Goal: Task Accomplishment & Management: Manage account settings

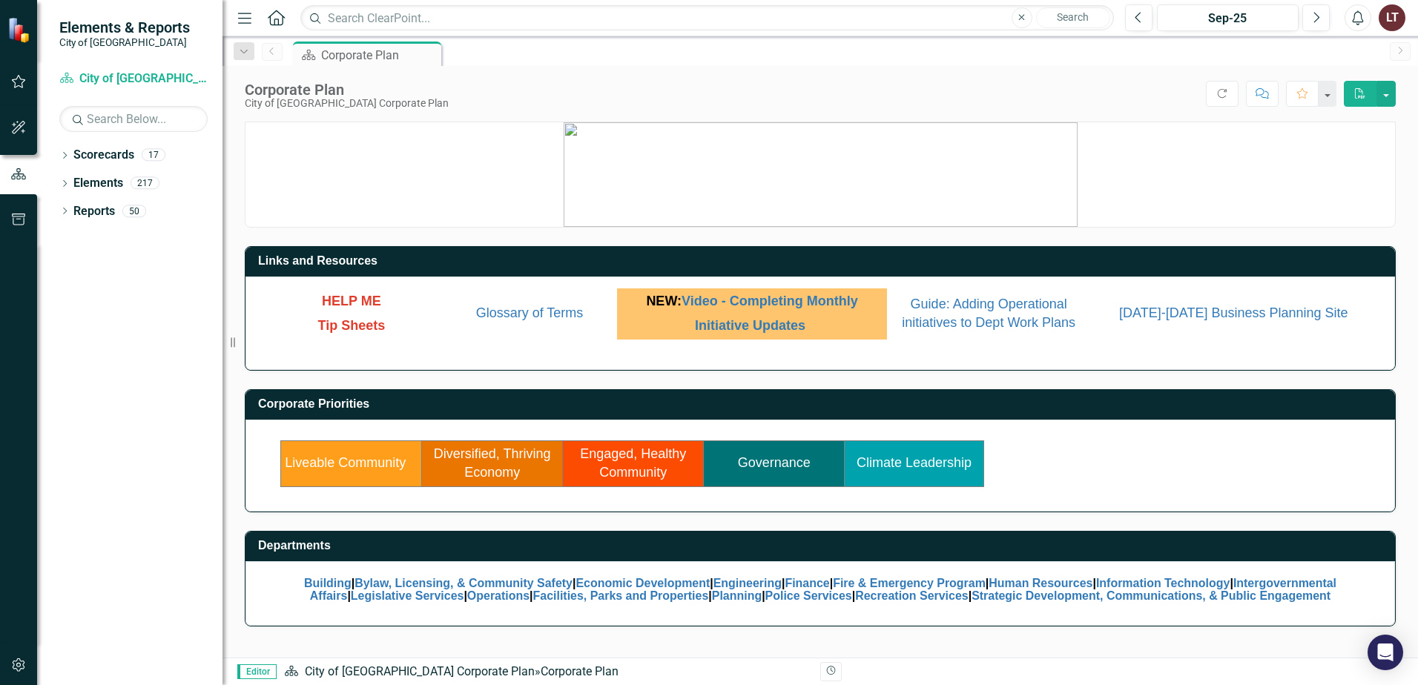
click at [351, 464] on link "Liveable Community" at bounding box center [345, 462] width 121 height 15
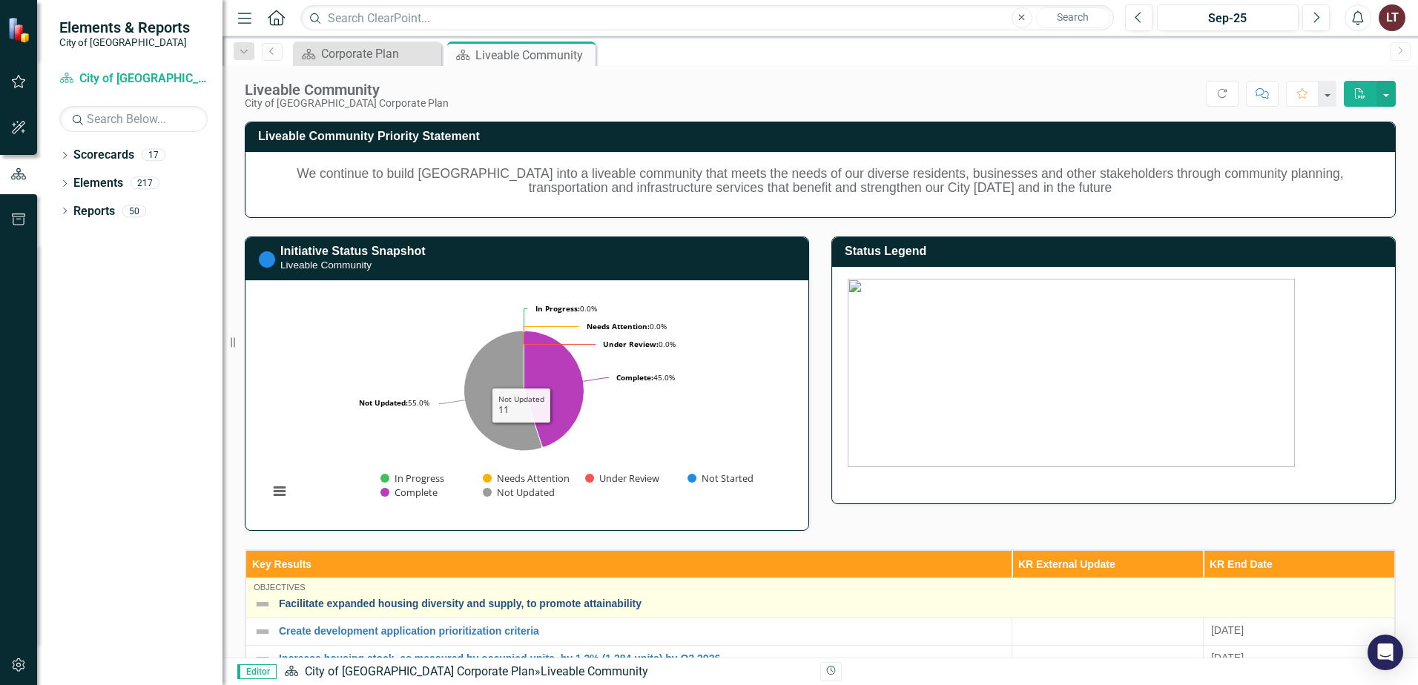
click at [455, 605] on link "Facilitate expanded housing diversity and supply, to promote attainability" at bounding box center [833, 604] width 1108 height 11
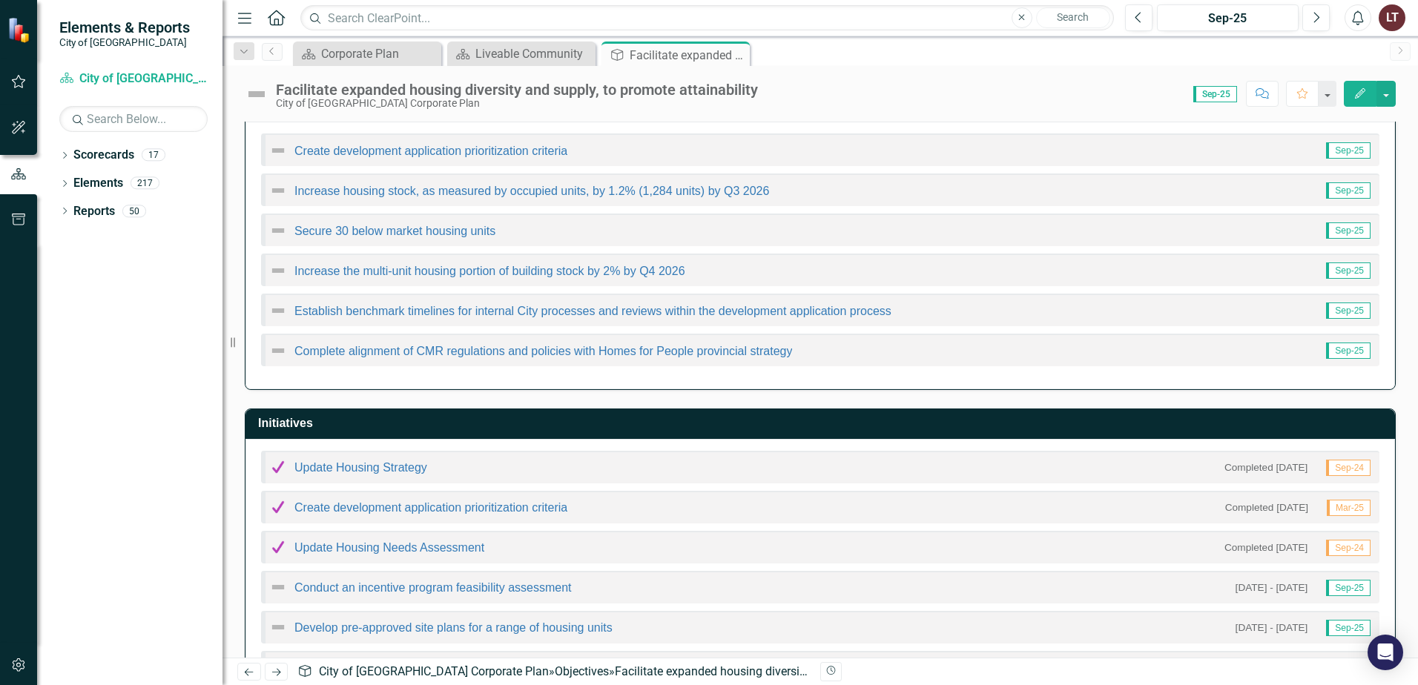
scroll to position [148, 0]
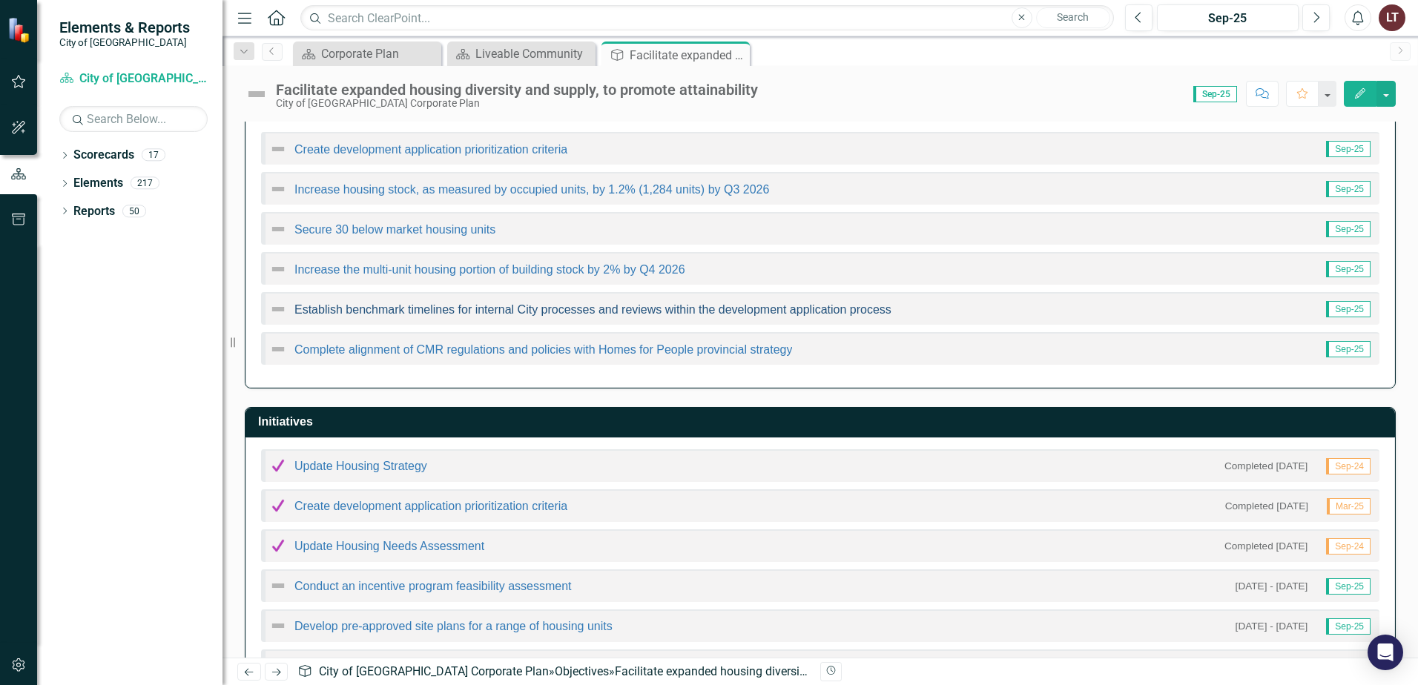
click at [586, 306] on link "Establish benchmark timelines for internal City processes and reviews within th…" at bounding box center [592, 309] width 597 height 13
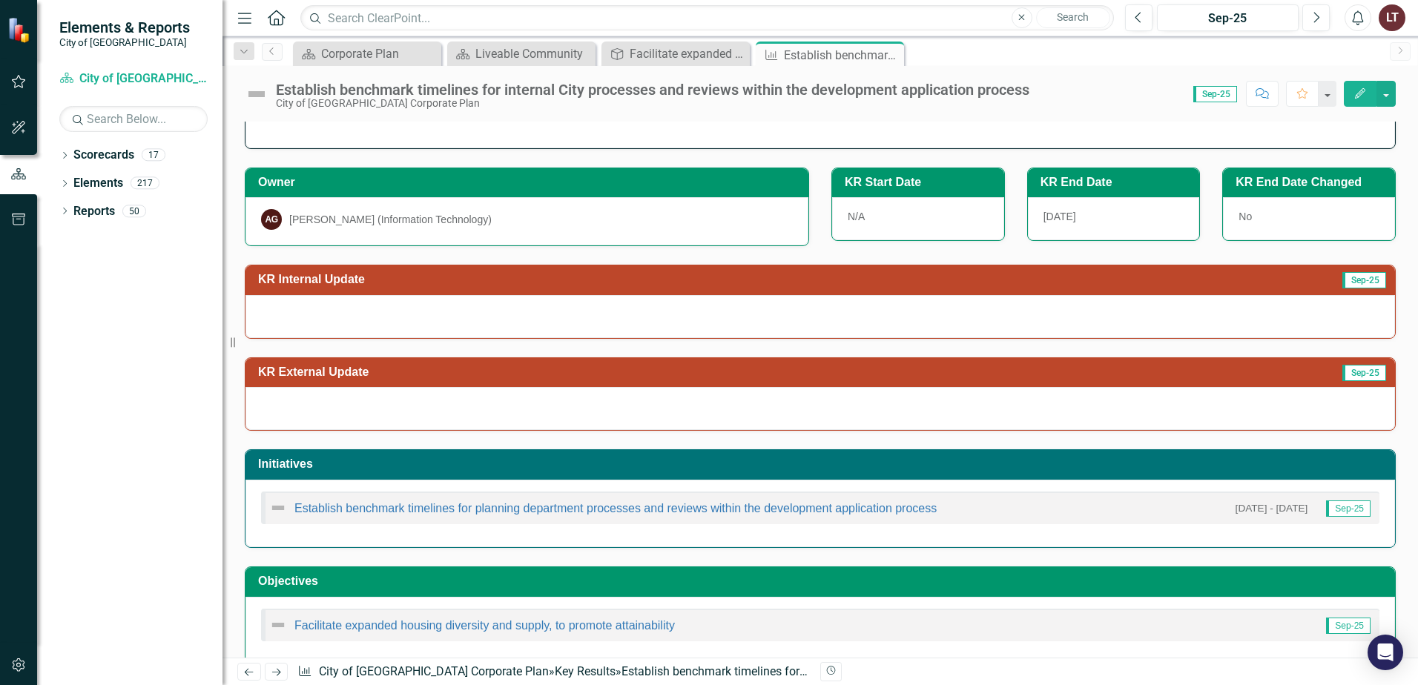
scroll to position [69, 0]
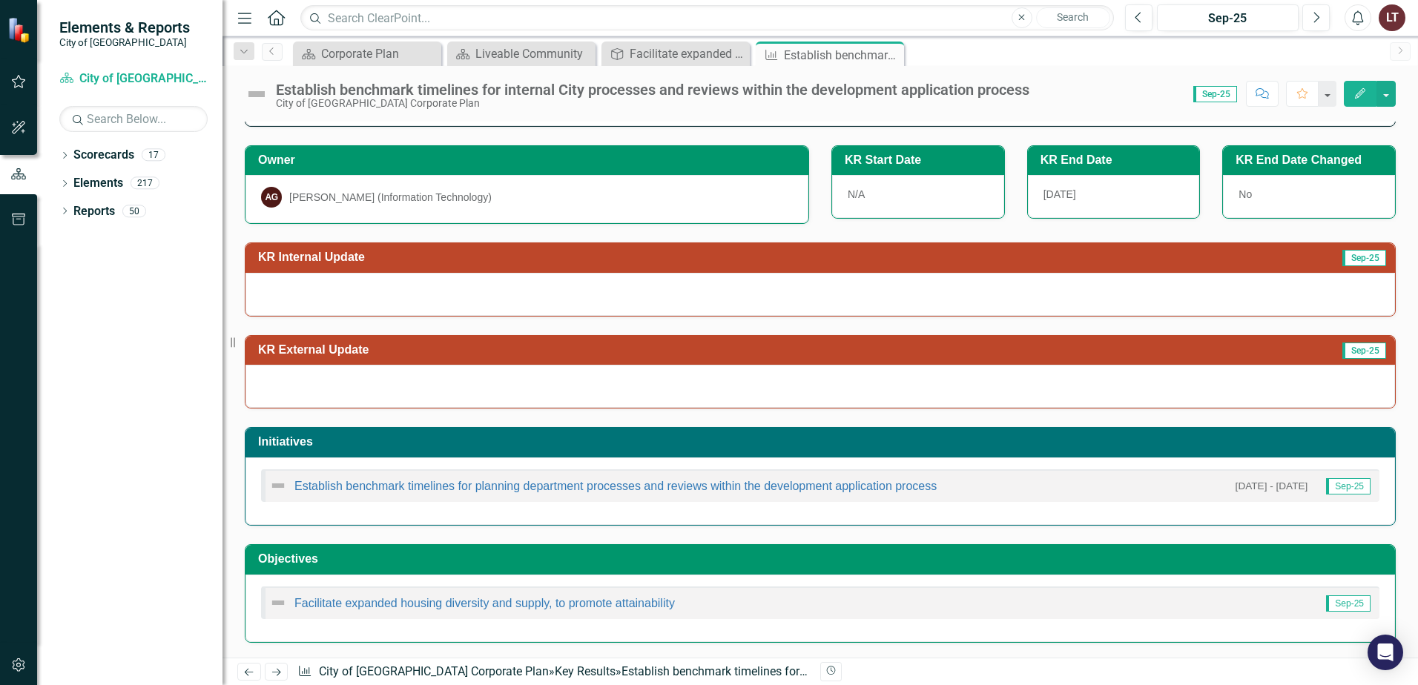
click at [817, 480] on div "Establish benchmark timelines for planning department processes and reviews wit…" at bounding box center [602, 486] width 667 height 18
click at [826, 489] on link "Establish benchmark timelines for planning department processes and reviews wit…" at bounding box center [615, 486] width 642 height 13
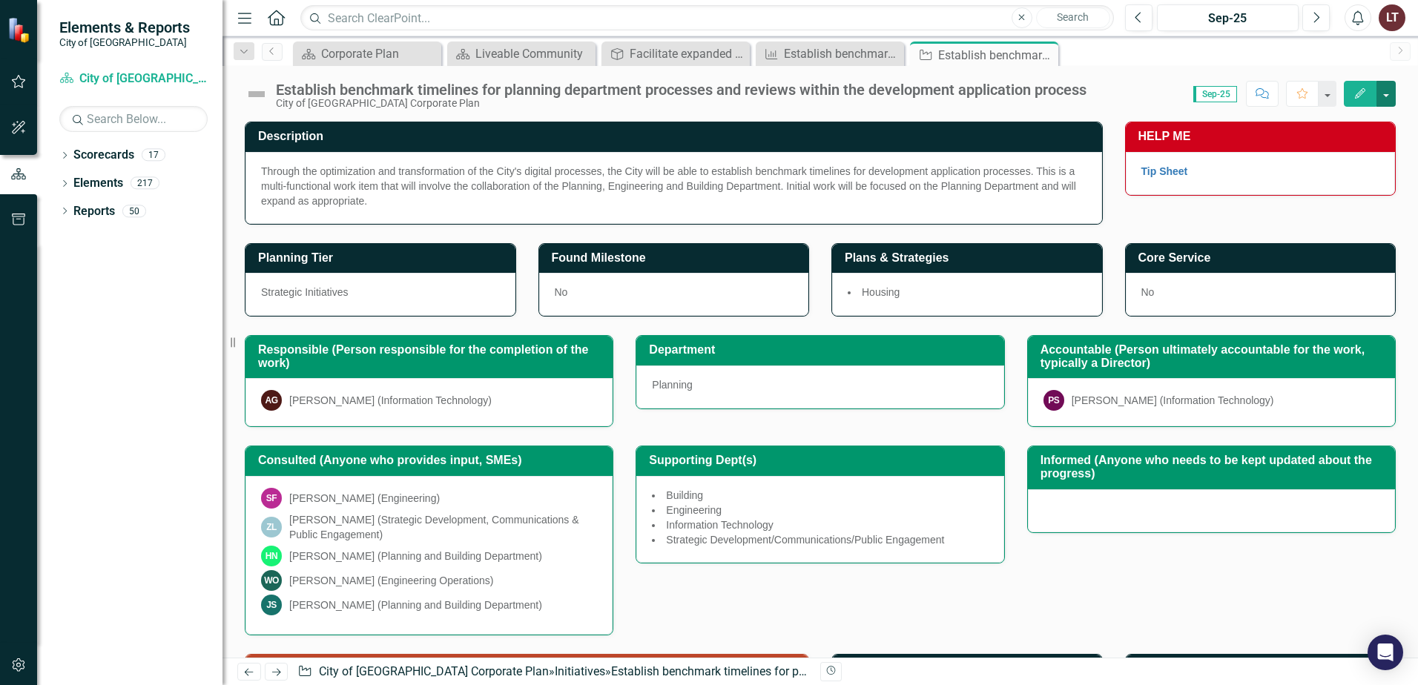
click at [1388, 93] on button "button" at bounding box center [1386, 94] width 19 height 26
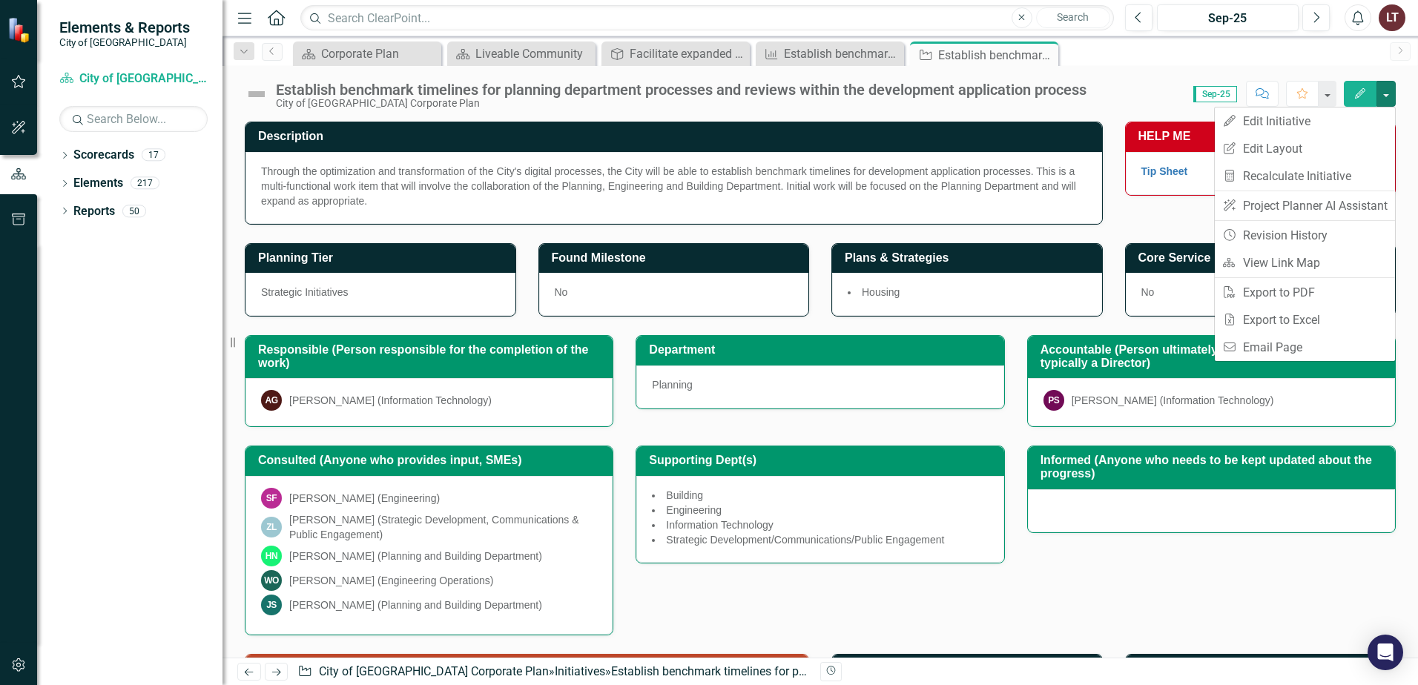
click at [1086, 94] on div "Establish benchmark timelines for planning department processes and reviews wit…" at bounding box center [681, 90] width 811 height 16
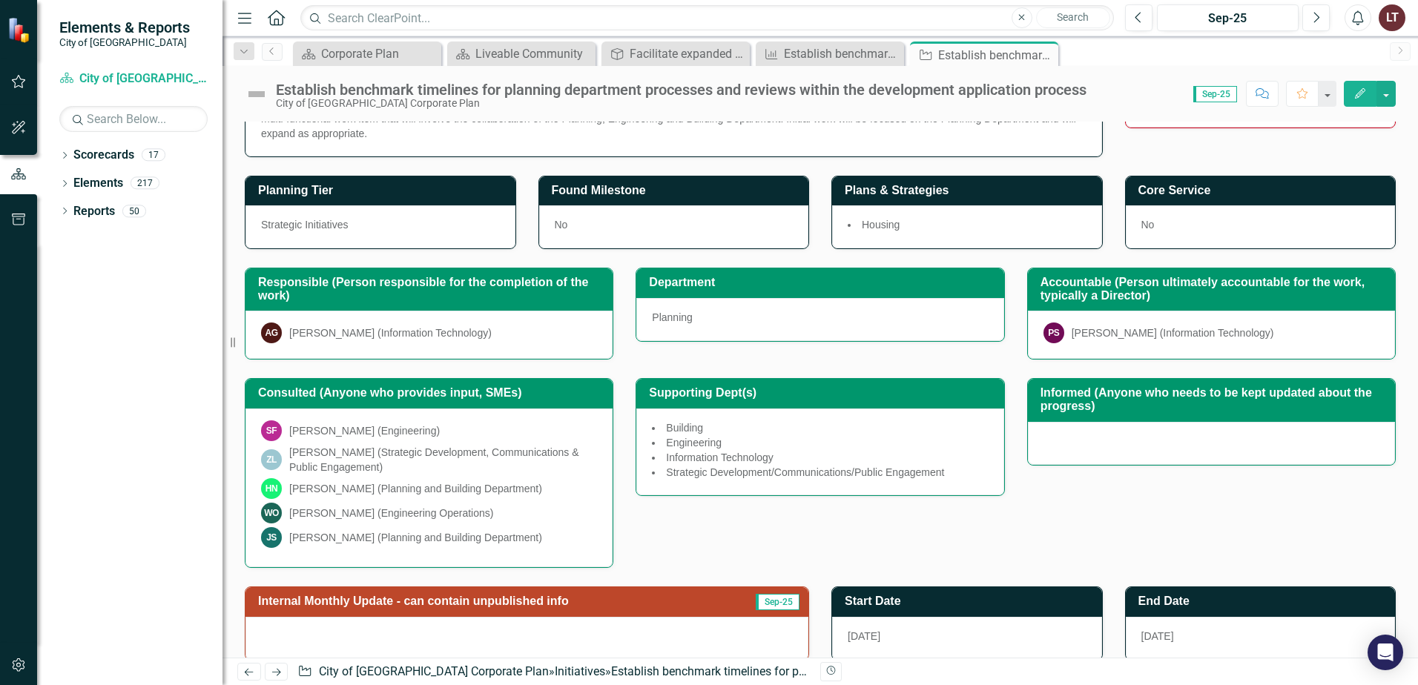
scroll to position [295, 0]
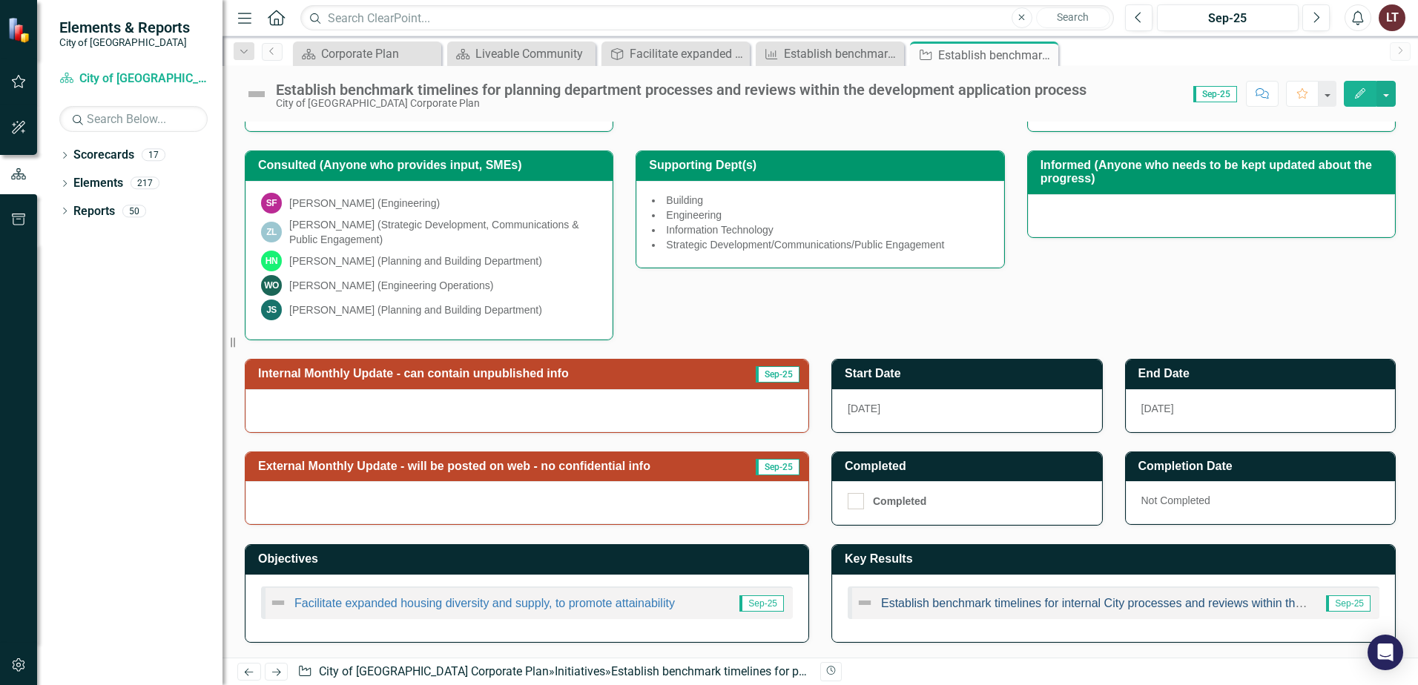
click at [943, 601] on link "Establish benchmark timelines for internal City processes and reviews within th…" at bounding box center [1179, 603] width 597 height 13
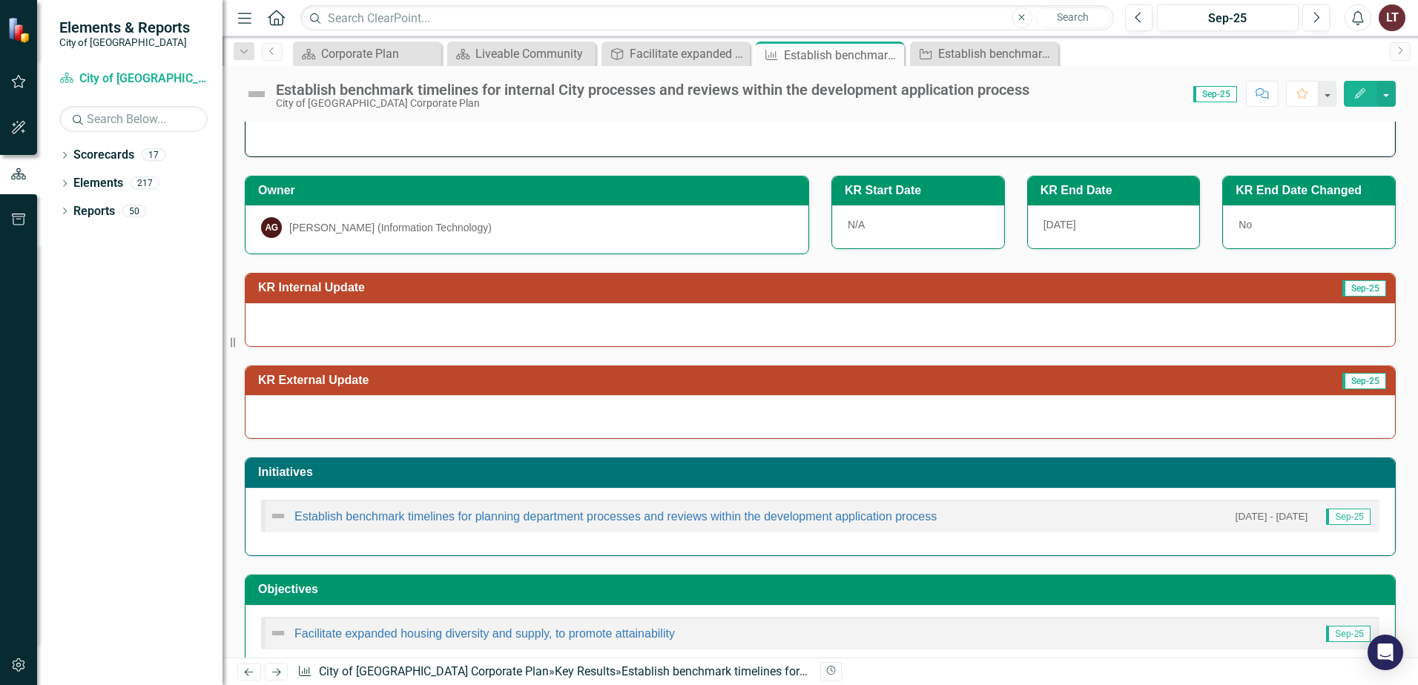
scroll to position [69, 0]
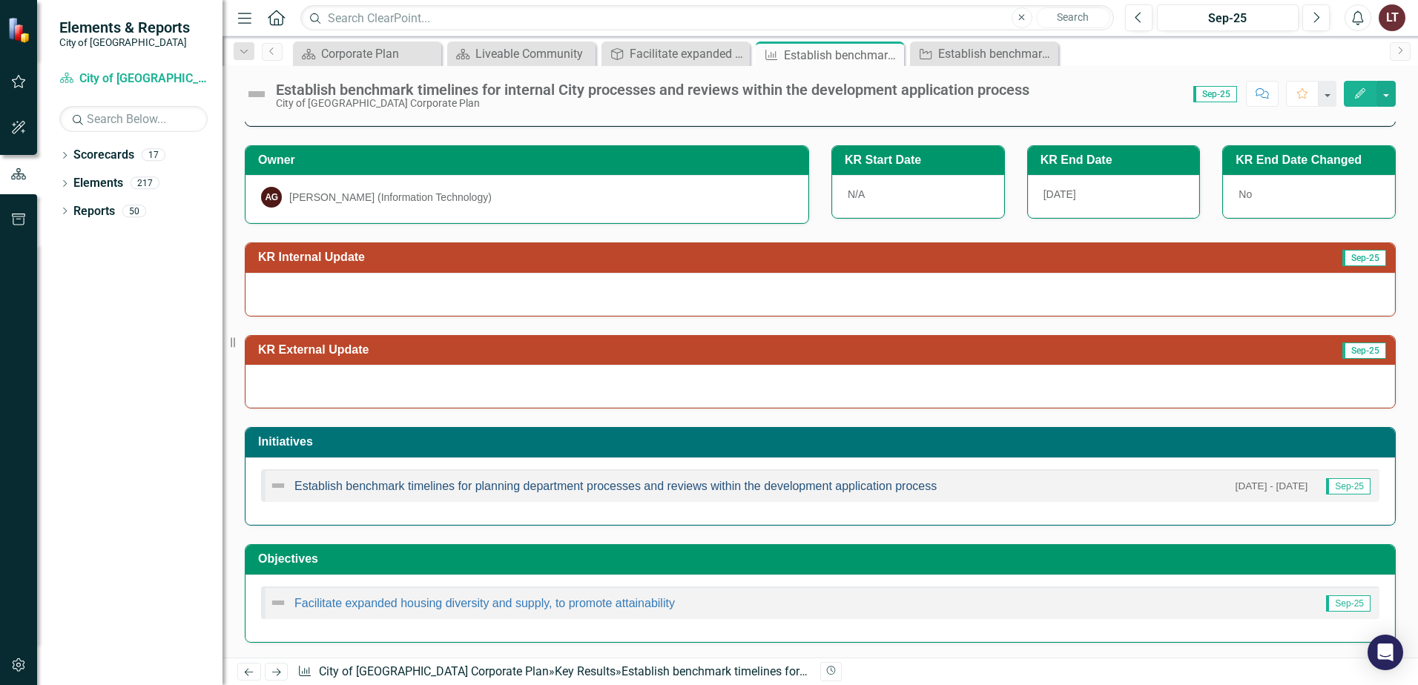
click at [446, 487] on link "Establish benchmark timelines for planning department processes and reviews wit…" at bounding box center [615, 486] width 642 height 13
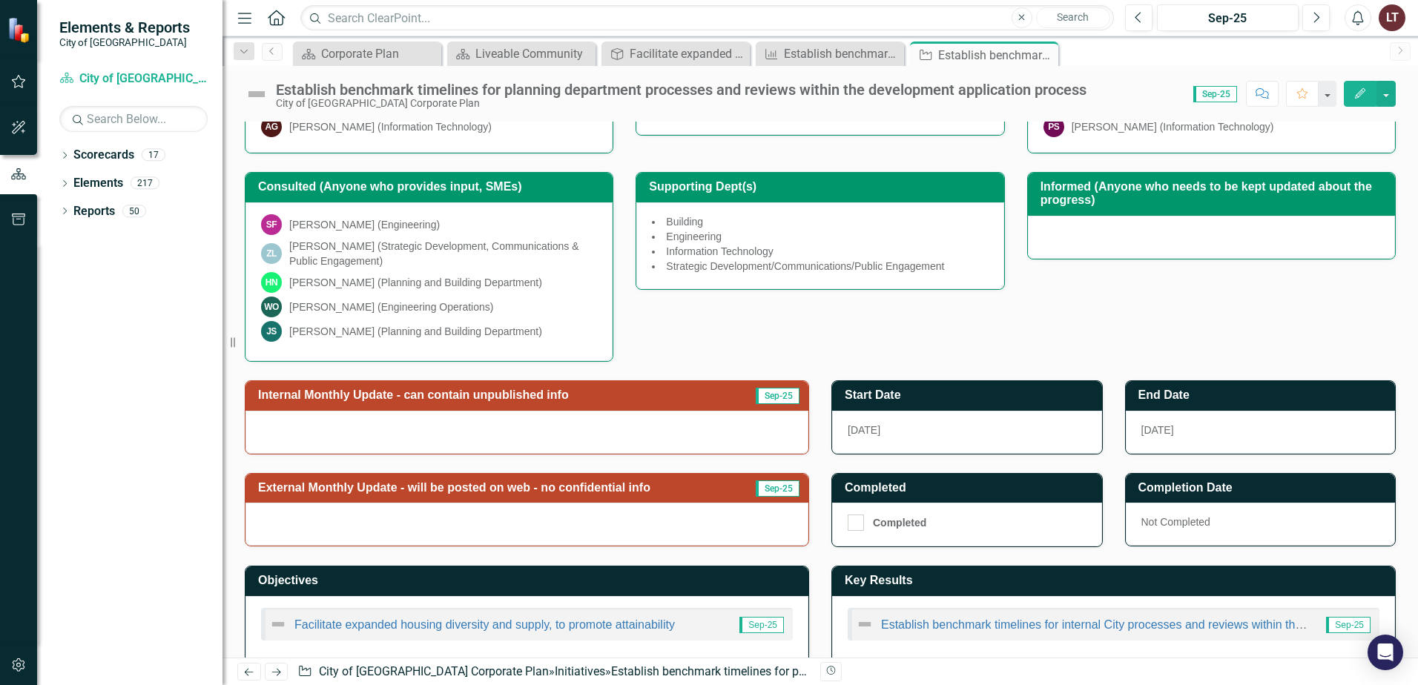
scroll to position [295, 0]
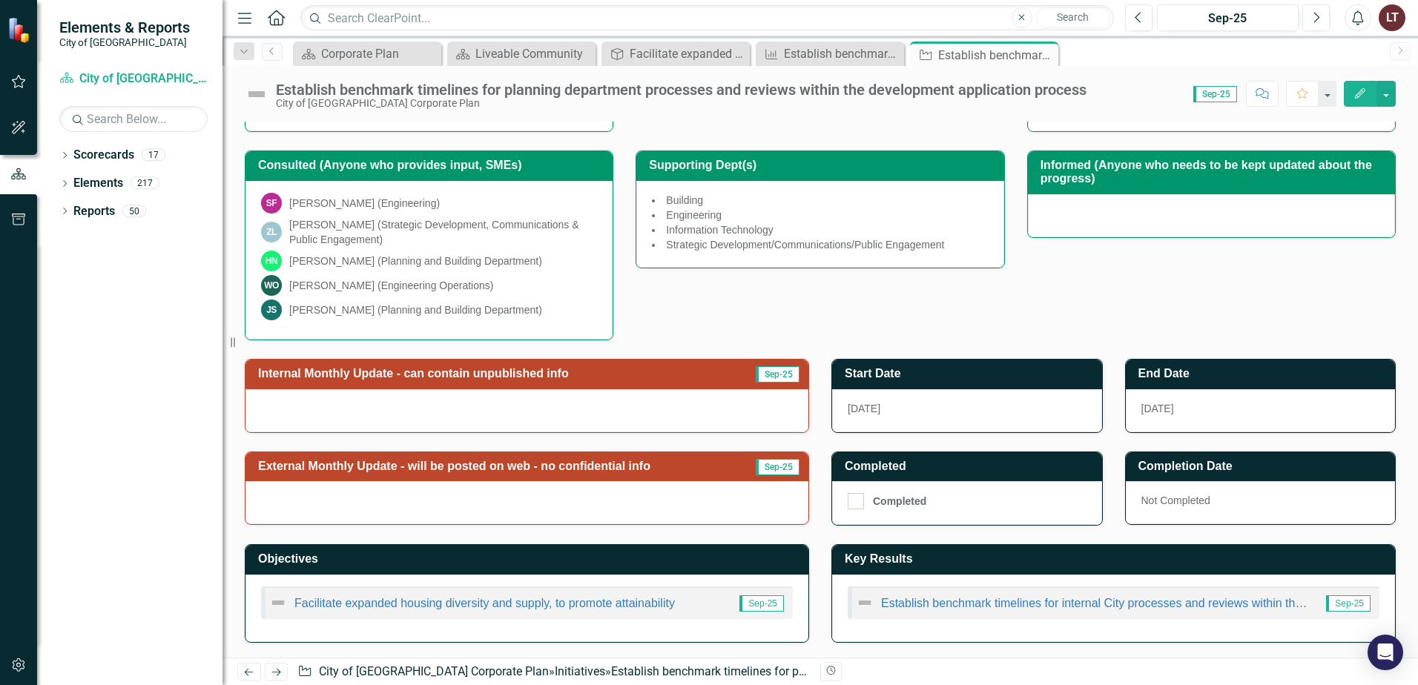
click at [1174, 405] on div "[DATE]" at bounding box center [1261, 410] width 270 height 43
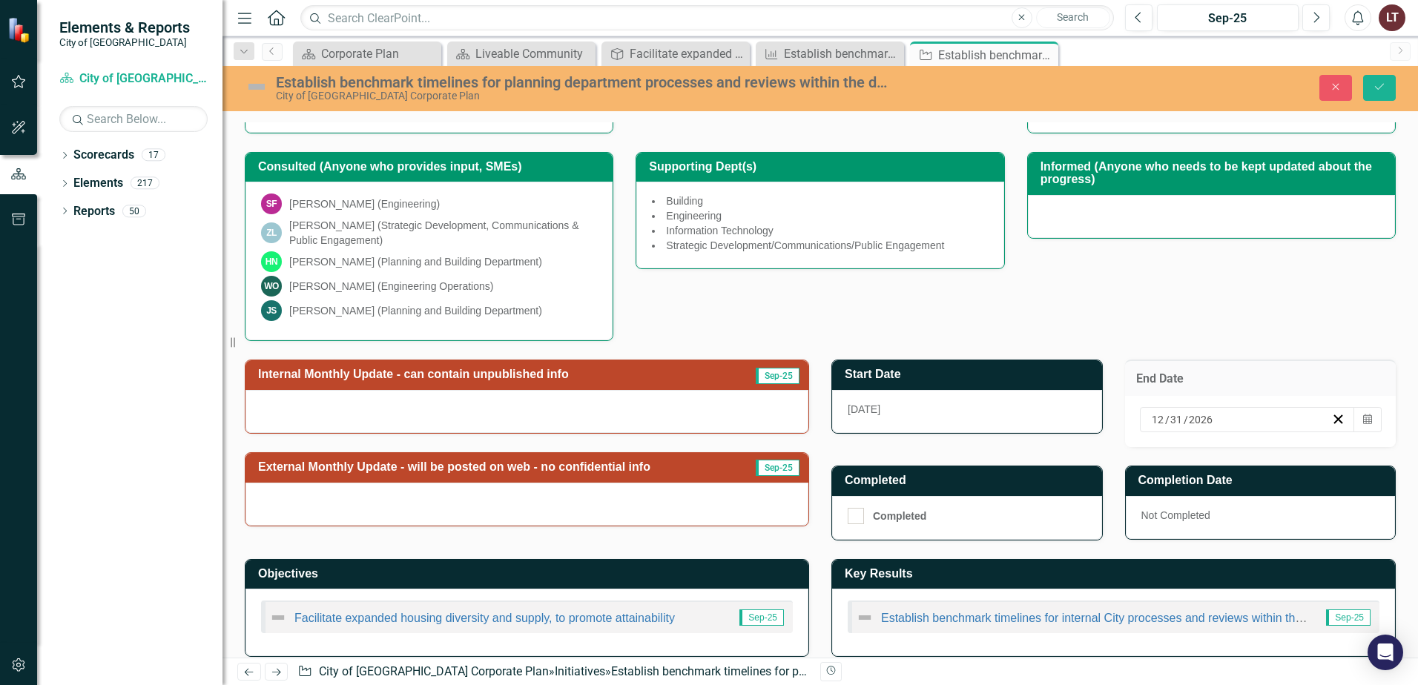
click at [1226, 423] on div "[DATE]" at bounding box center [1241, 419] width 182 height 15
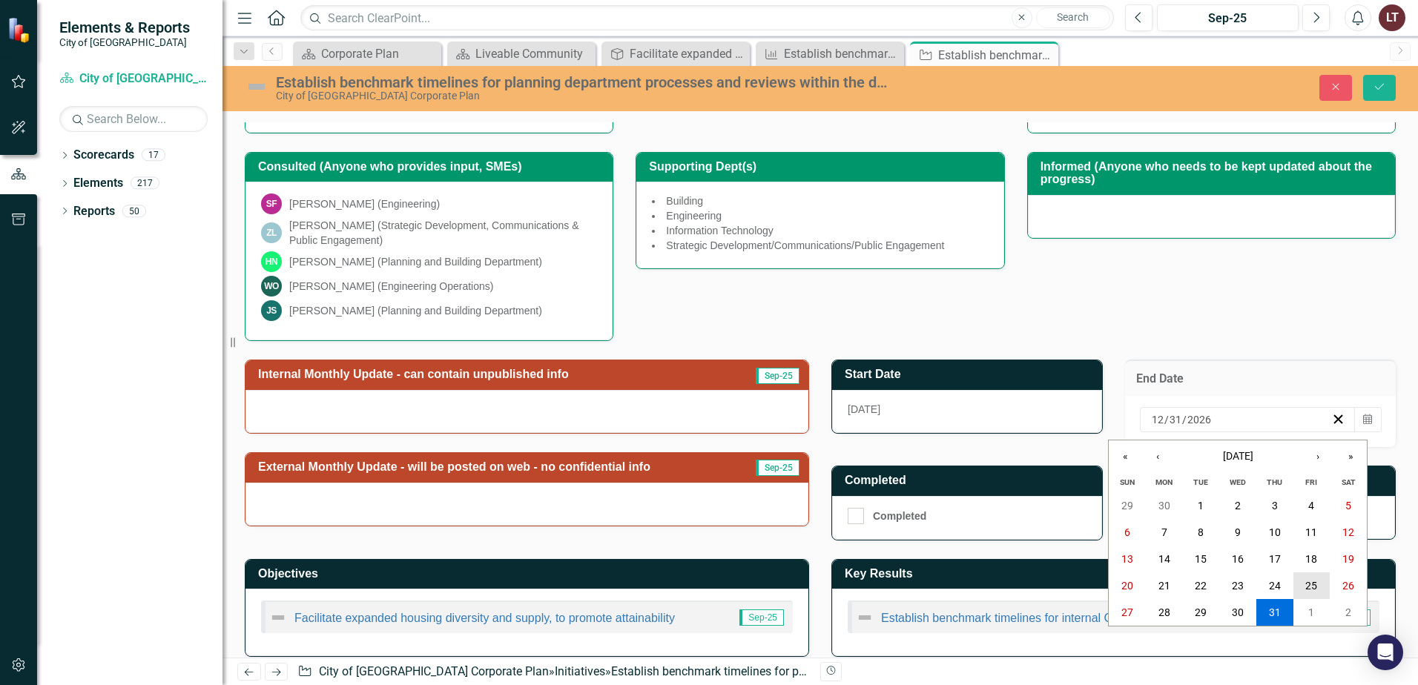
click at [1308, 578] on button "25" at bounding box center [1311, 586] width 37 height 27
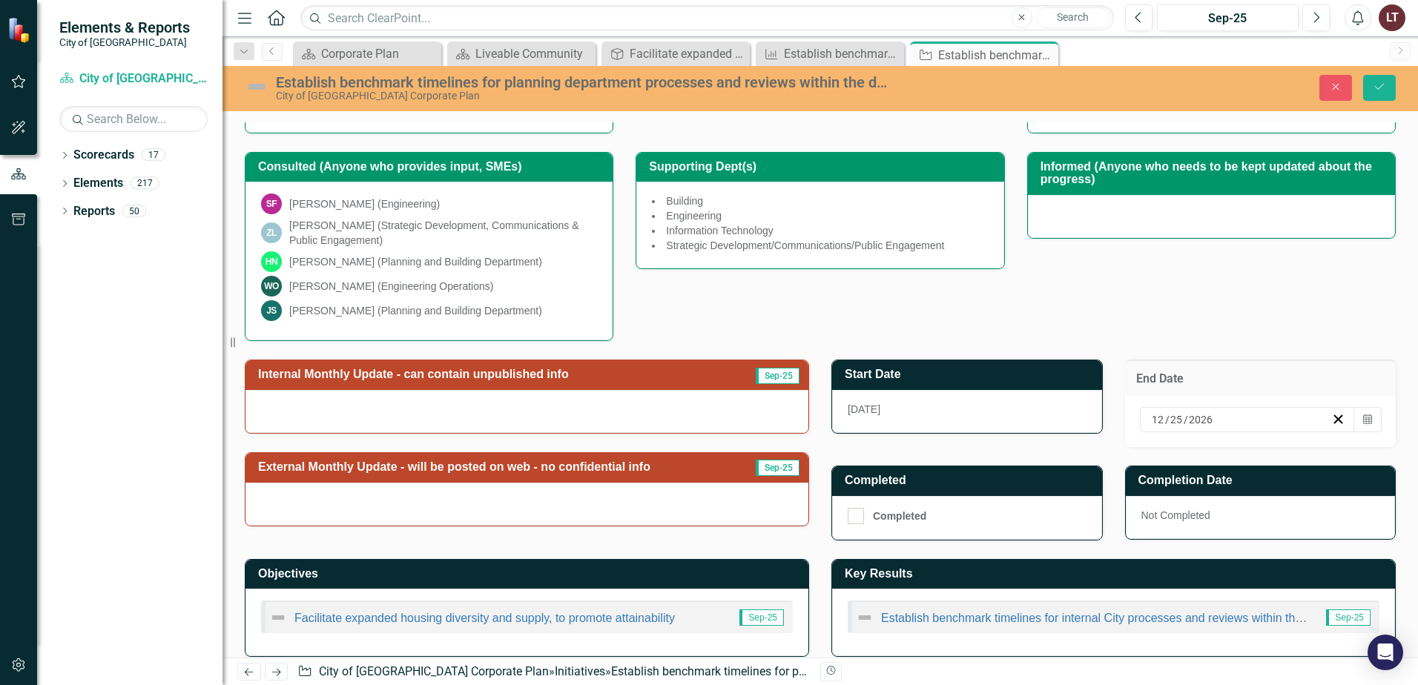
click at [1173, 279] on div "Consulted (Anyone who provides input, SMEs) SF [PERSON_NAME] (Engineering) [PER…" at bounding box center [820, 237] width 1173 height 208
click at [1325, 92] on button "Close" at bounding box center [1335, 88] width 33 height 26
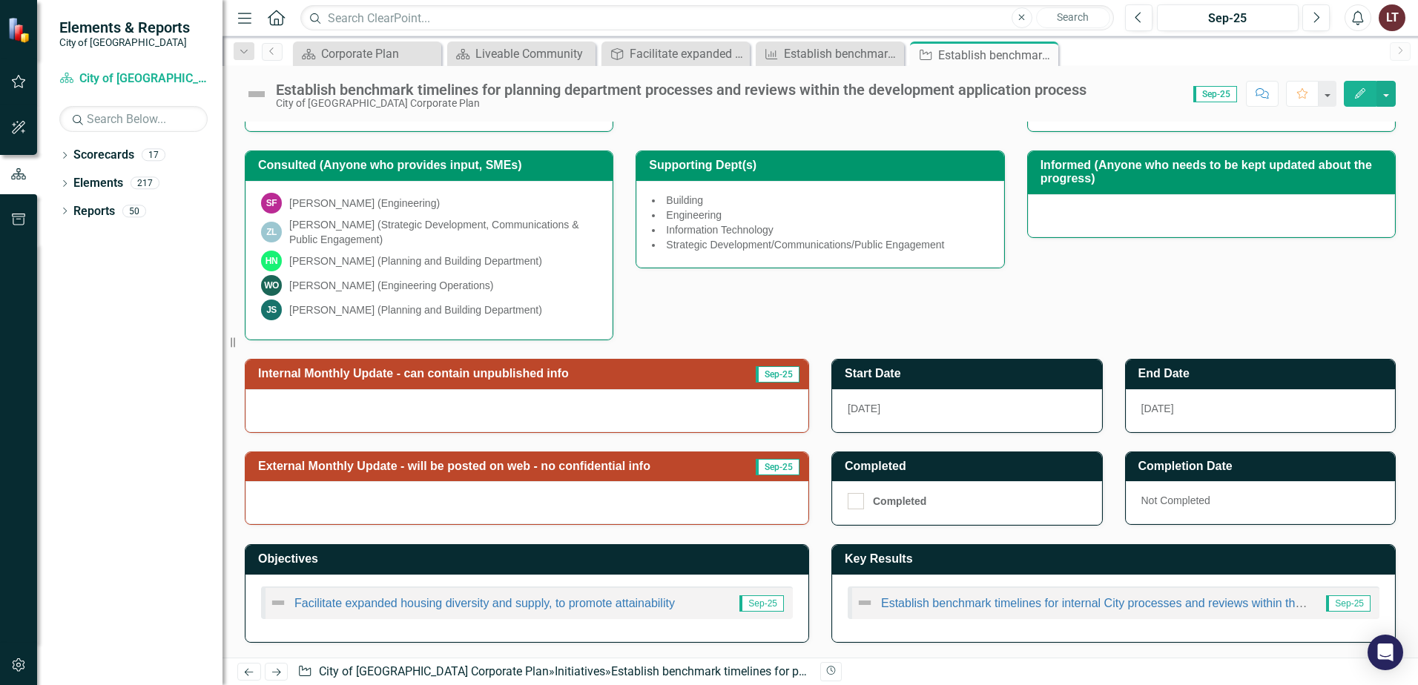
click at [1158, 294] on div "Consulted (Anyone who provides input, SMEs) SF [PERSON_NAME] (Engineering) [PER…" at bounding box center [820, 236] width 1173 height 208
click at [1162, 477] on td "Completion Date" at bounding box center [1263, 468] width 250 height 24
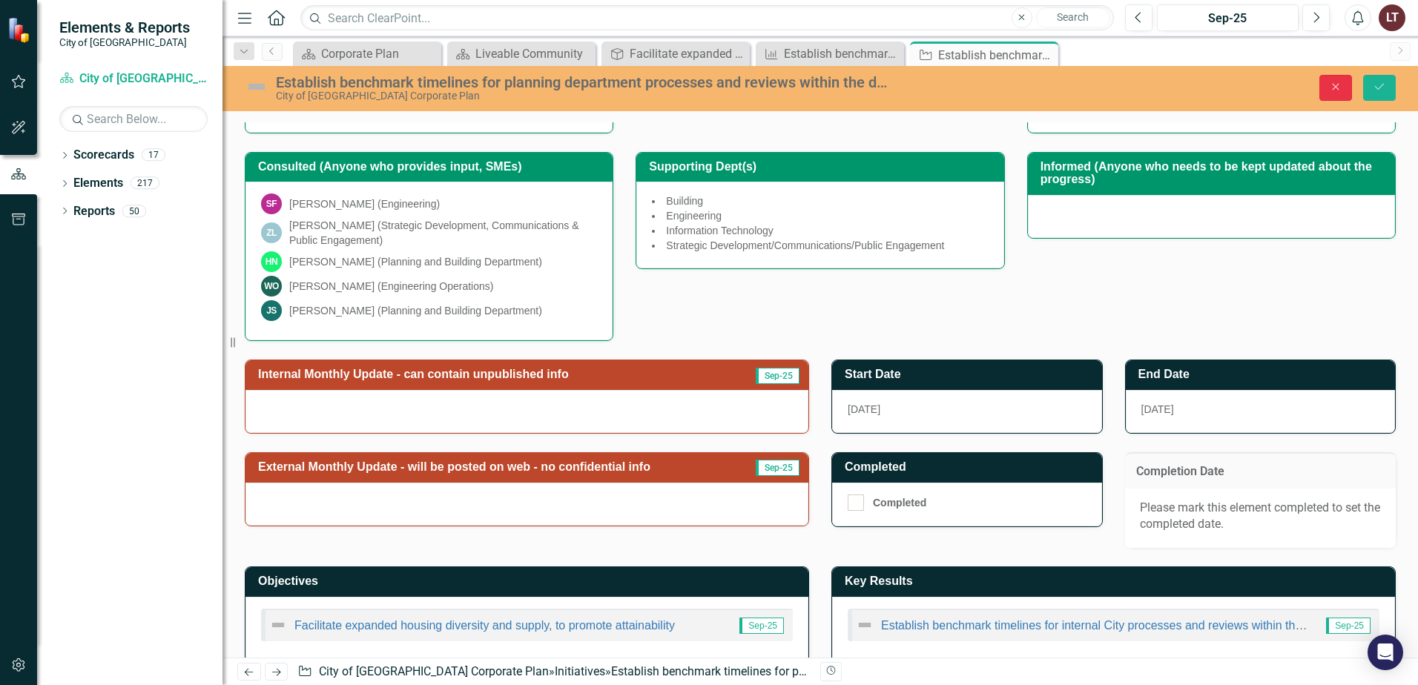
click at [1326, 83] on button "Close" at bounding box center [1335, 88] width 33 height 26
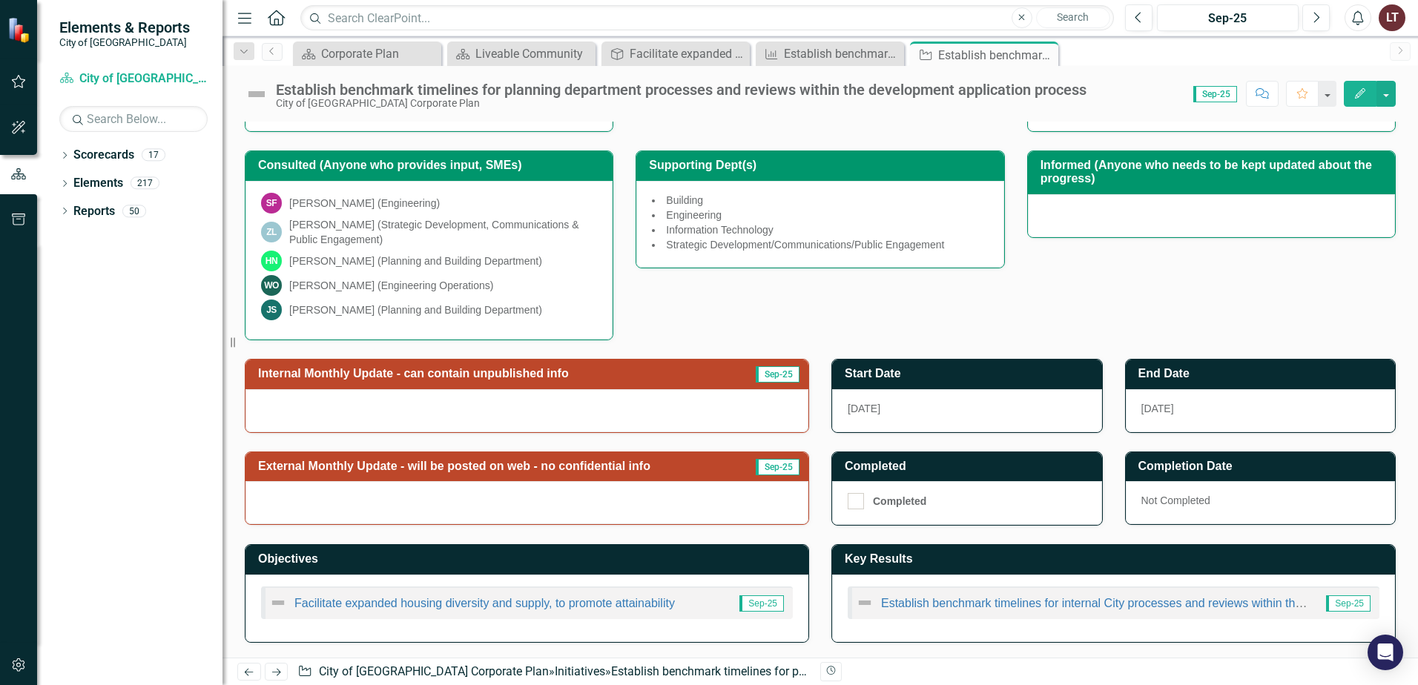
click at [1078, 307] on div "Consulted (Anyone who provides input, SMEs) SF [PERSON_NAME] (Engineering) [PER…" at bounding box center [820, 236] width 1173 height 208
click at [1155, 408] on span "[DATE]" at bounding box center [1157, 409] width 33 height 12
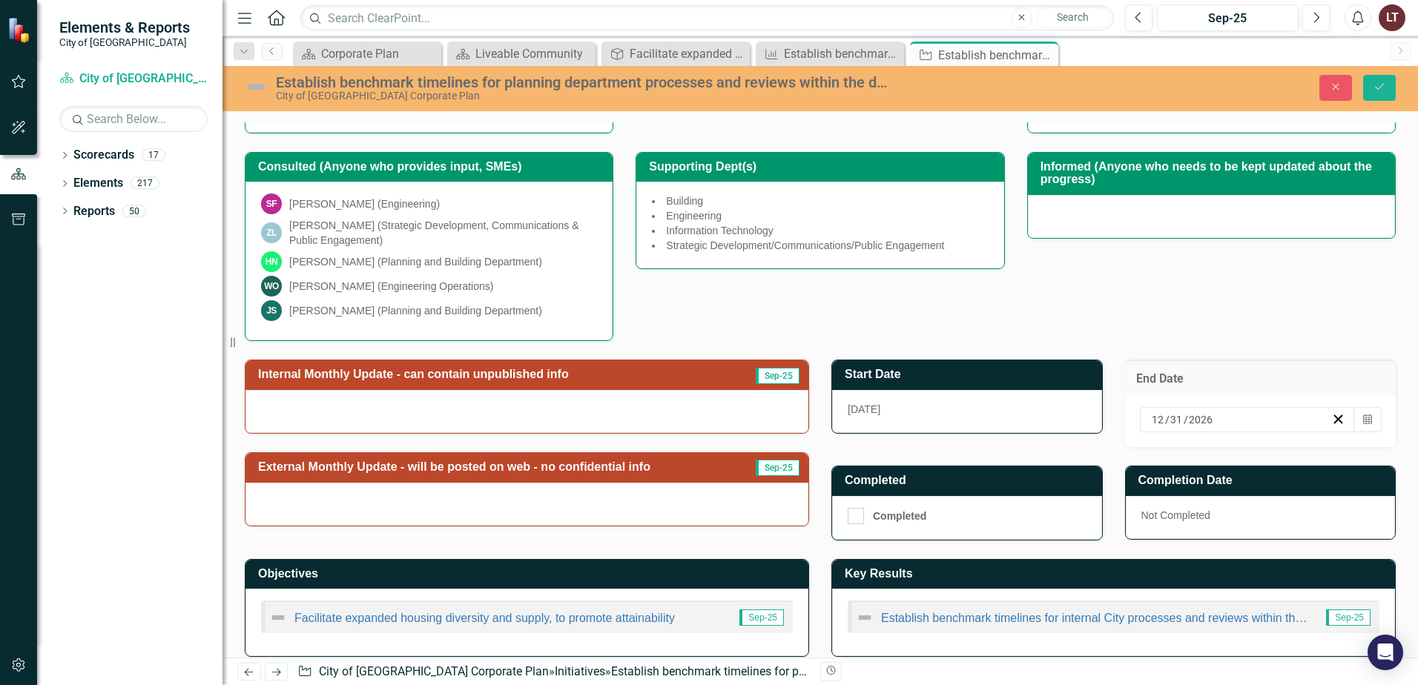
click at [1170, 417] on input "31" at bounding box center [1177, 419] width 14 height 15
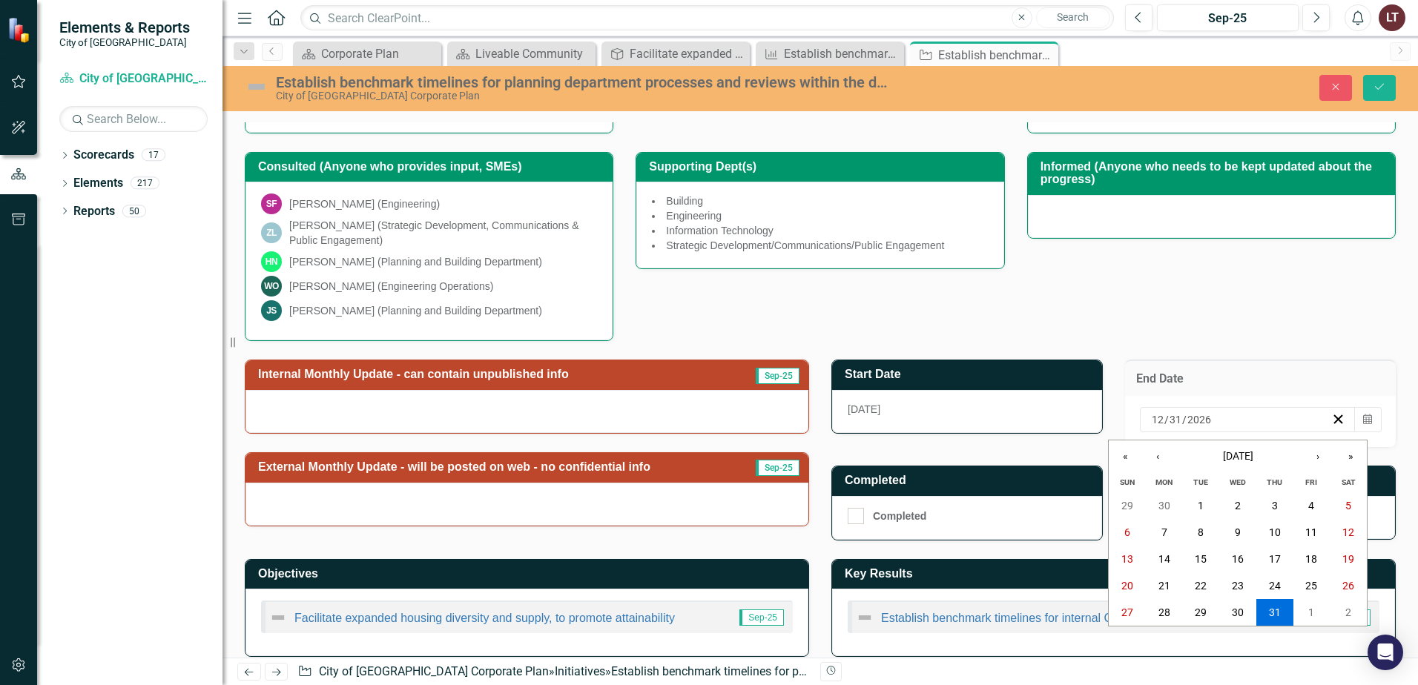
click at [1173, 423] on div "[DATE] [DATE]" at bounding box center [1241, 419] width 182 height 15
click at [1187, 422] on input "2026" at bounding box center [1199, 419] width 25 height 15
click at [1169, 420] on input "31" at bounding box center [1175, 419] width 13 height 15
click at [1224, 327] on div "Consulted (Anyone who provides input, SMEs) SF [PERSON_NAME] (Engineering) [PER…" at bounding box center [820, 237] width 1173 height 208
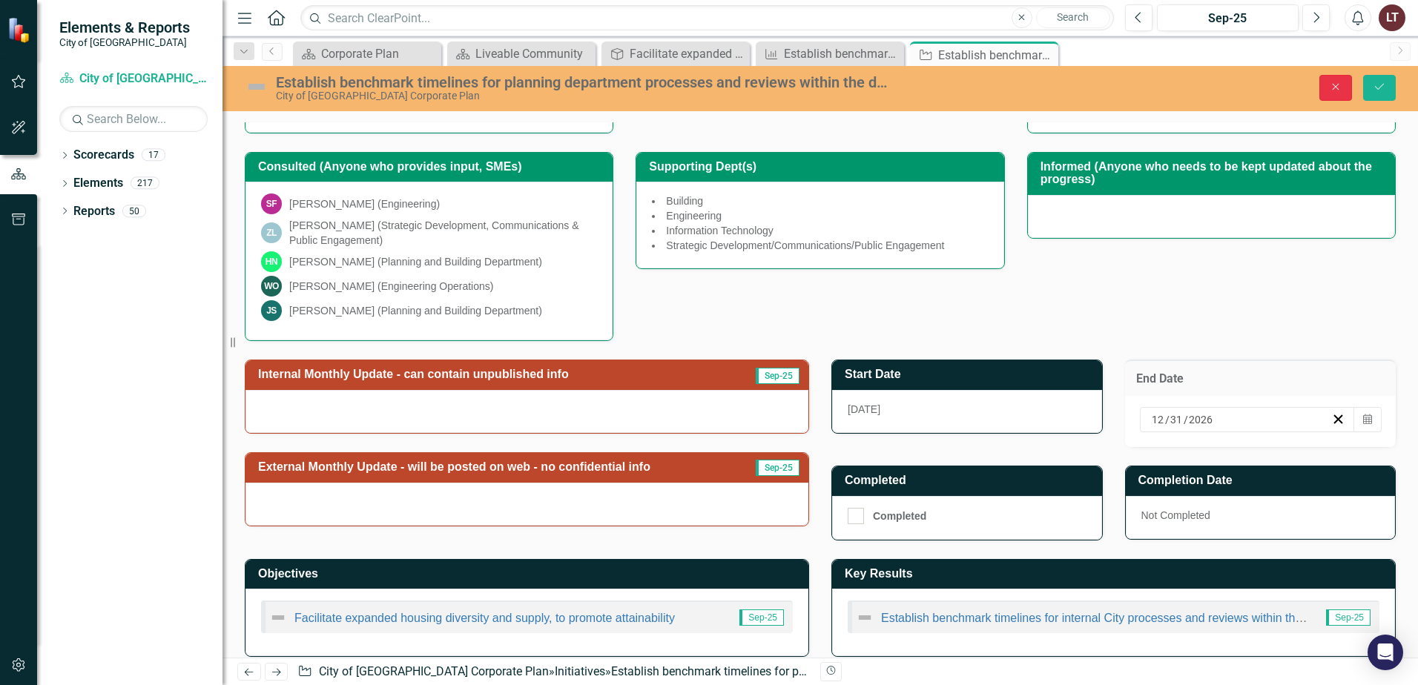
click at [1335, 85] on icon "Close" at bounding box center [1335, 87] width 13 height 10
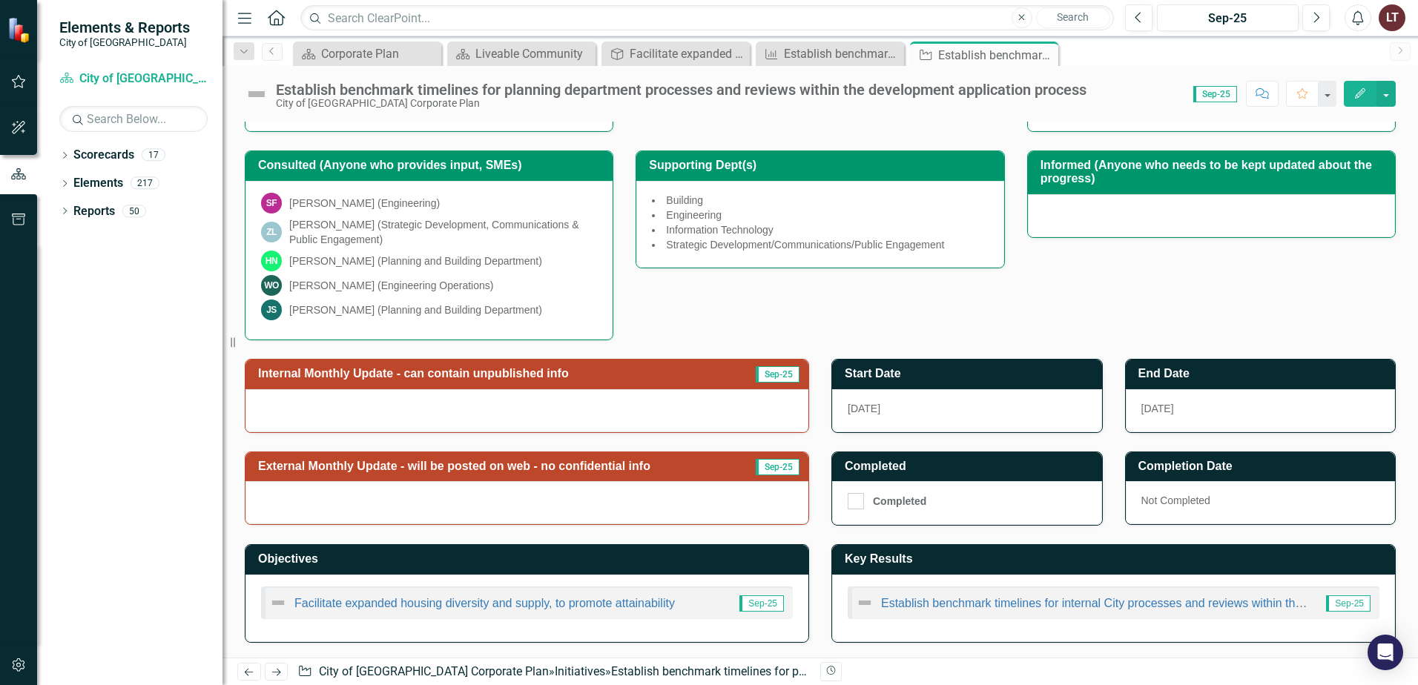
click at [1249, 387] on td "End Date" at bounding box center [1263, 375] width 250 height 24
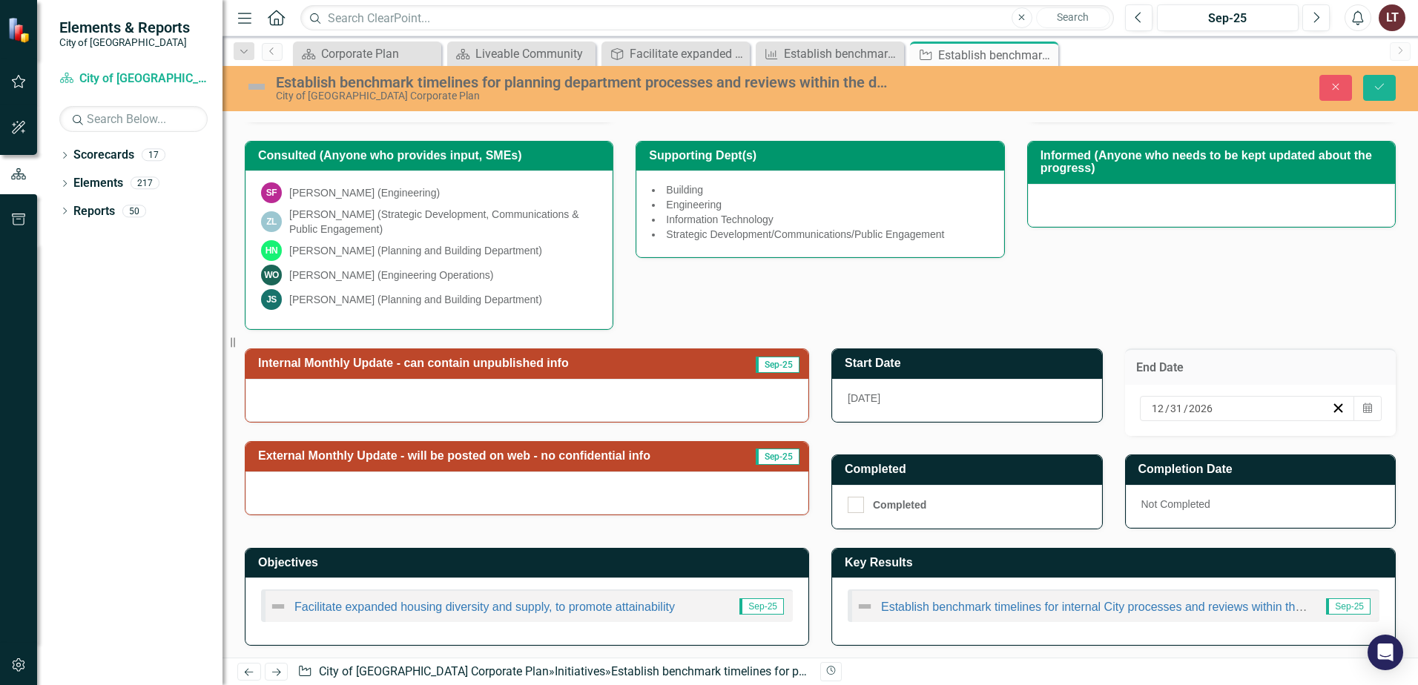
scroll to position [309, 0]
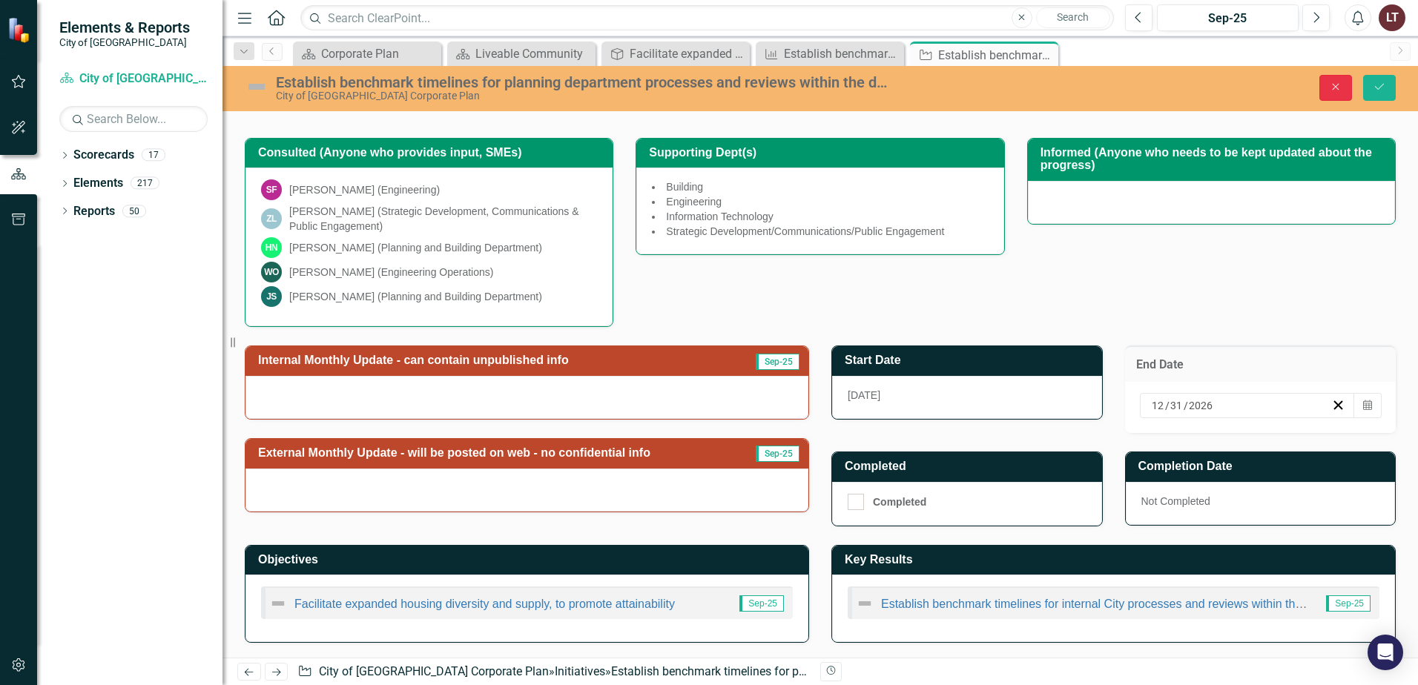
click at [1336, 82] on button "Close" at bounding box center [1335, 88] width 33 height 26
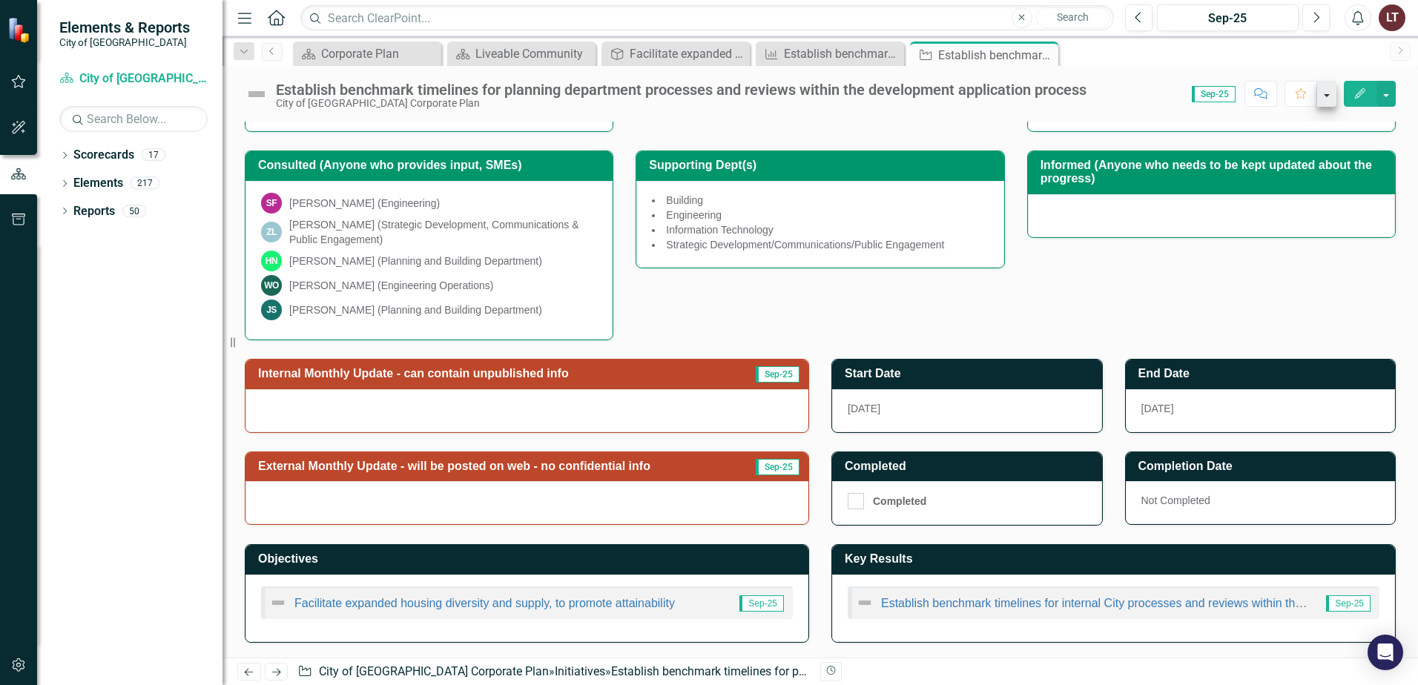
scroll to position [295, 0]
